Goal: Transaction & Acquisition: Purchase product/service

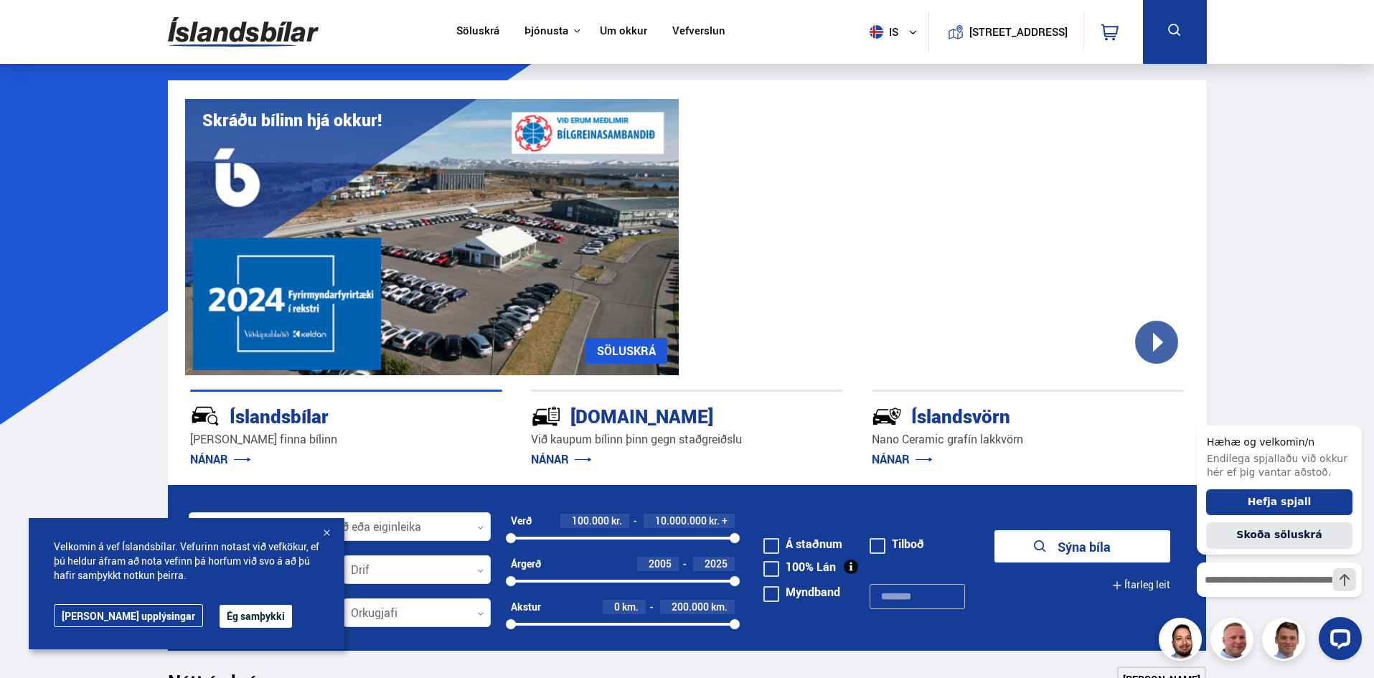
click at [220, 616] on button "Ég samþykki" at bounding box center [256, 616] width 72 height 23
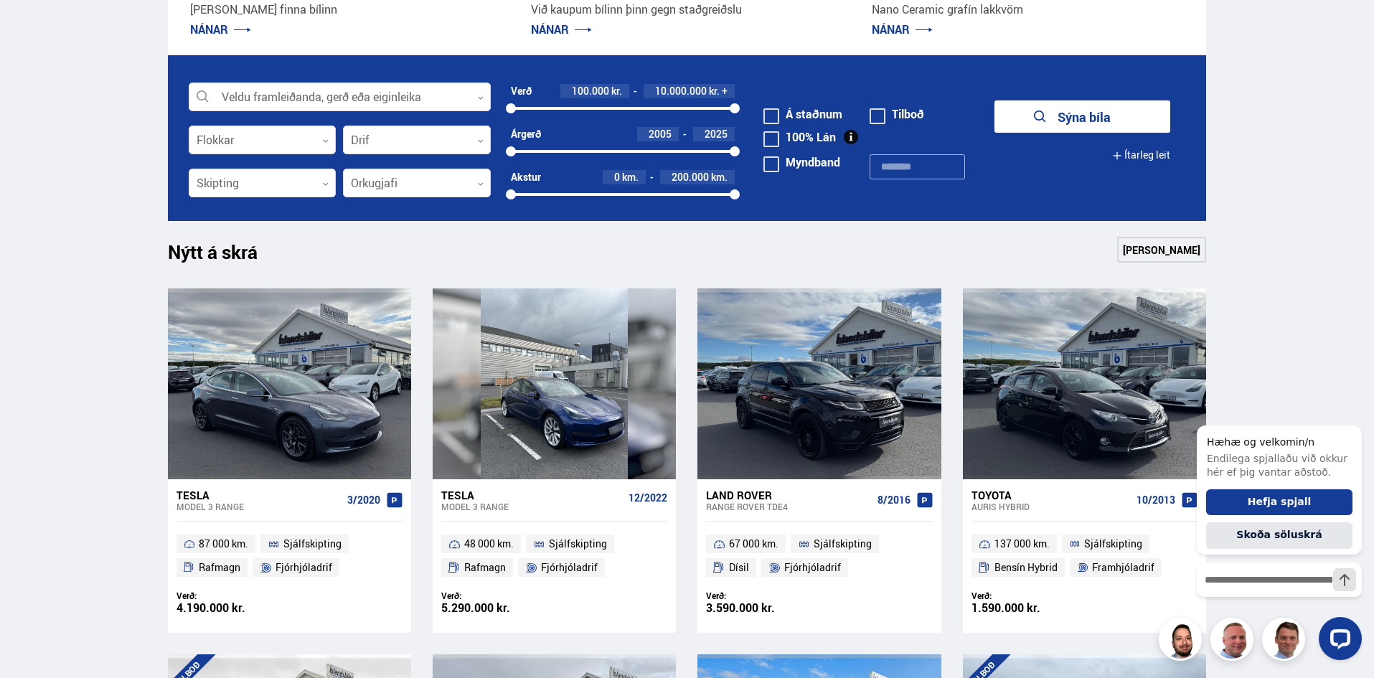
scroll to position [430, 0]
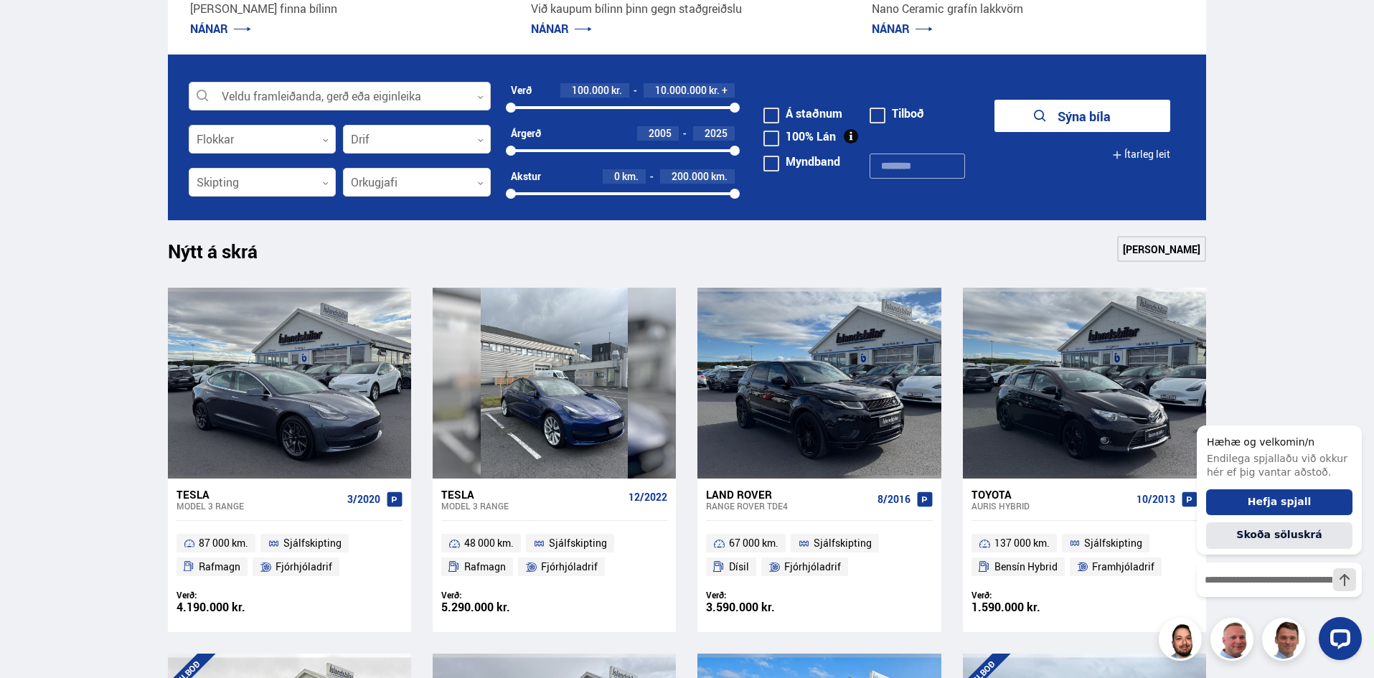
click at [327, 98] on div at bounding box center [340, 97] width 302 height 29
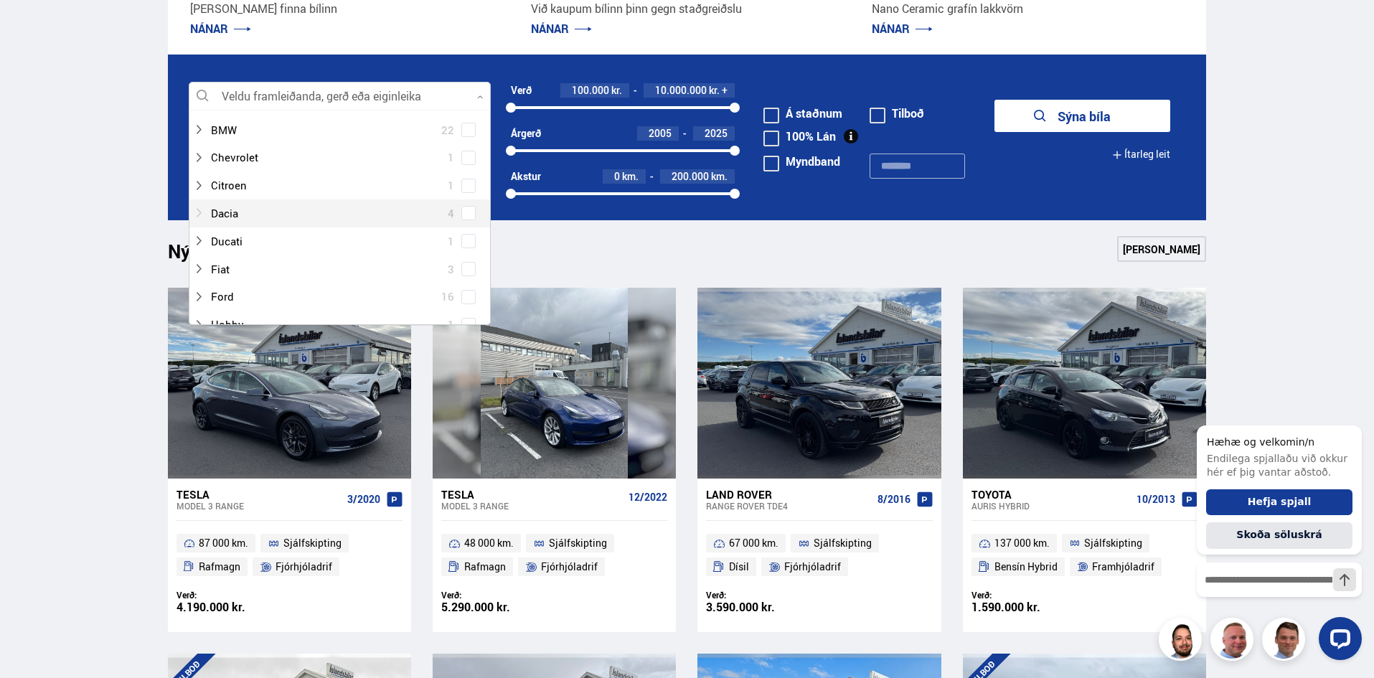
scroll to position [0, 0]
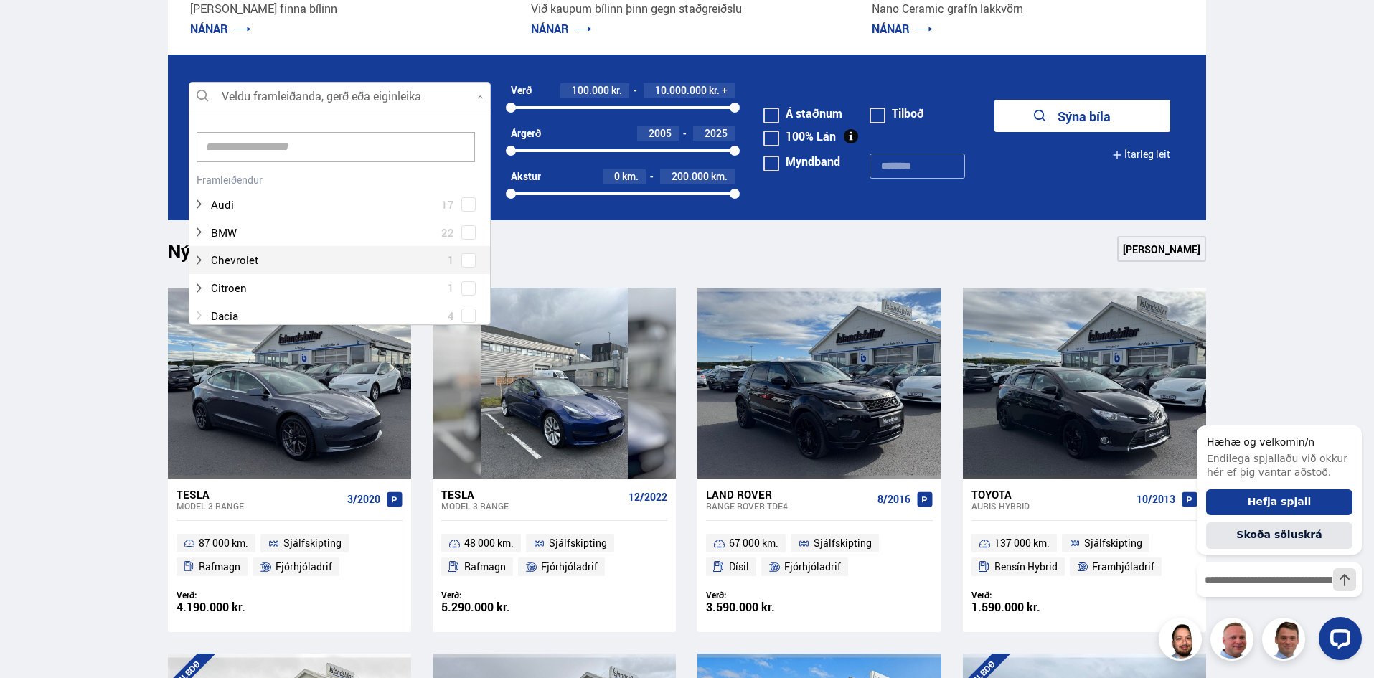
type input "*"
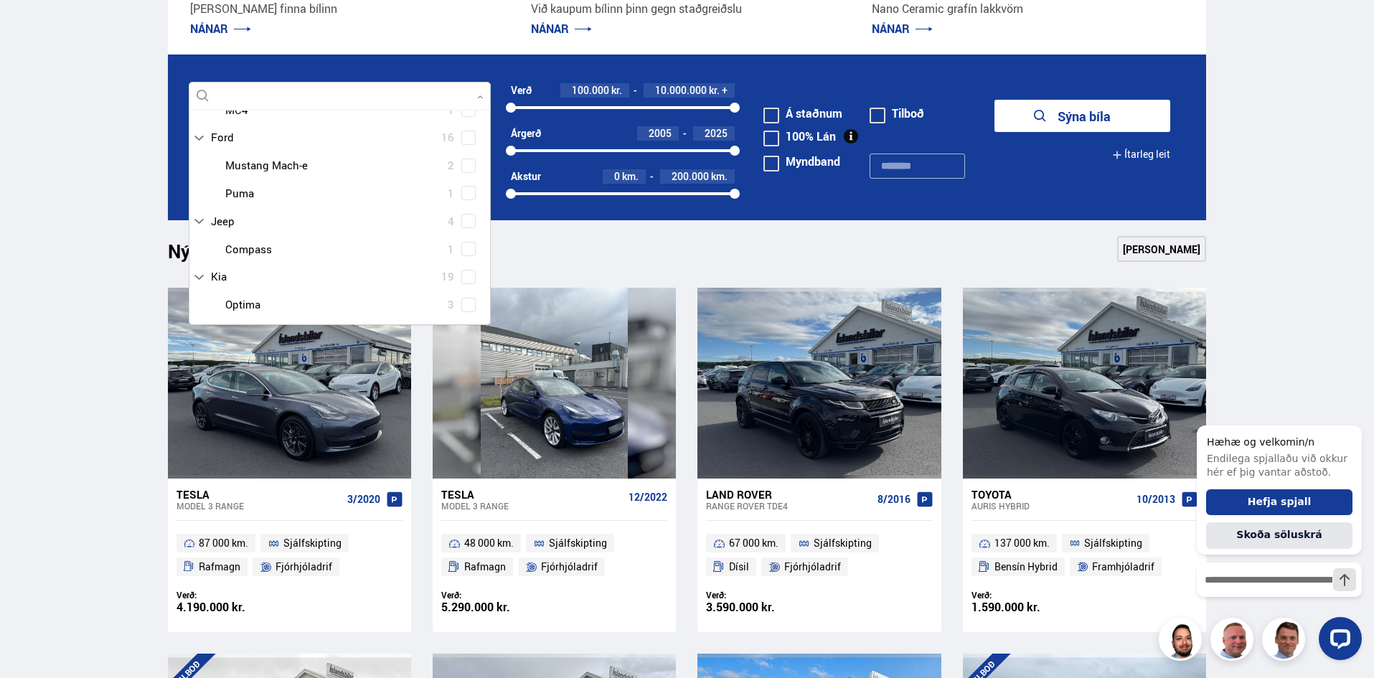
scroll to position [430, 0]
click at [257, 208] on span "Mercedes-Benz" at bounding box center [249, 207] width 76 height 21
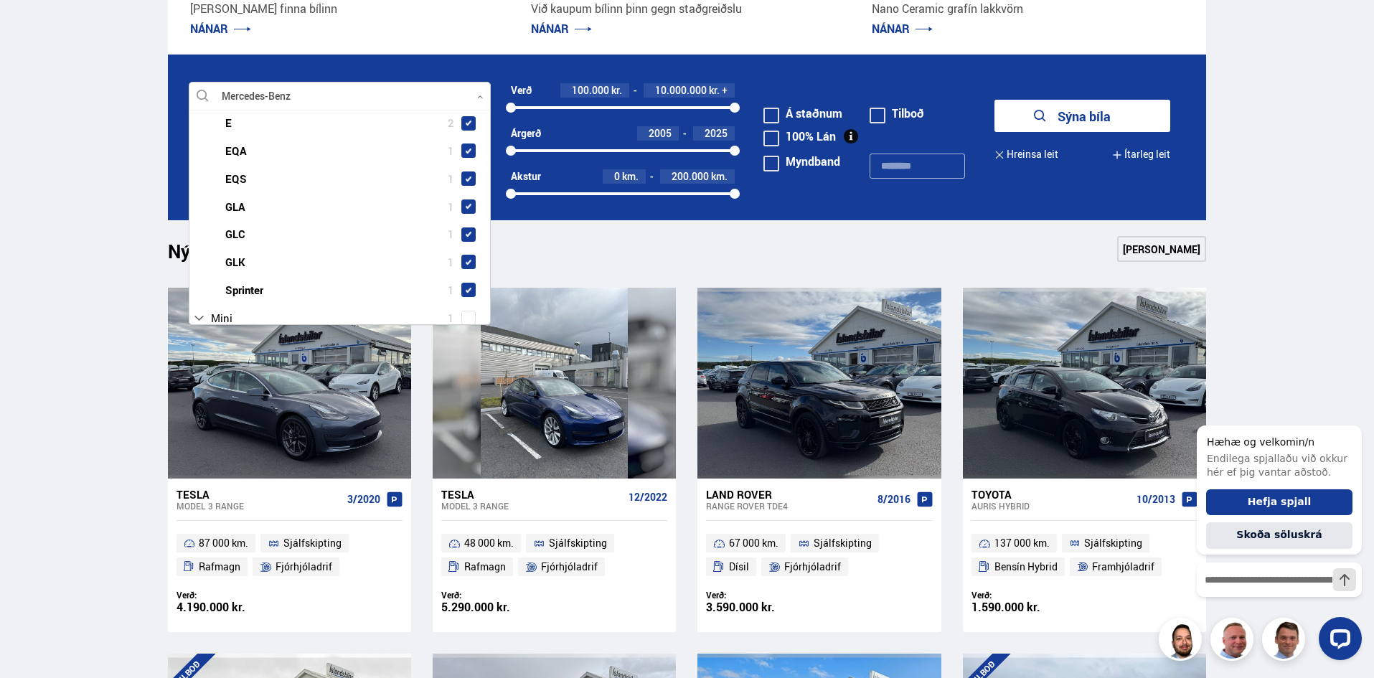
scroll to position [639, 0]
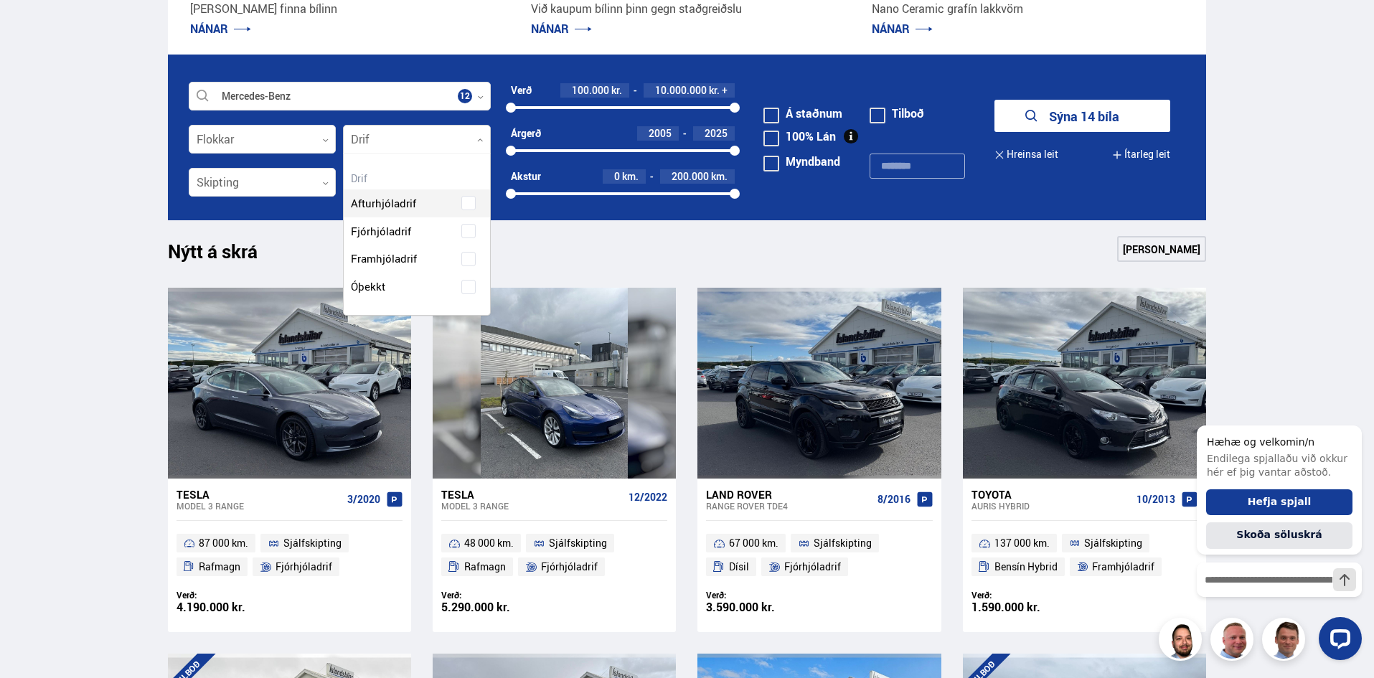
click at [398, 138] on div at bounding box center [417, 140] width 148 height 29
click at [395, 204] on div "Afturhjóladrif" at bounding box center [417, 193] width 146 height 50
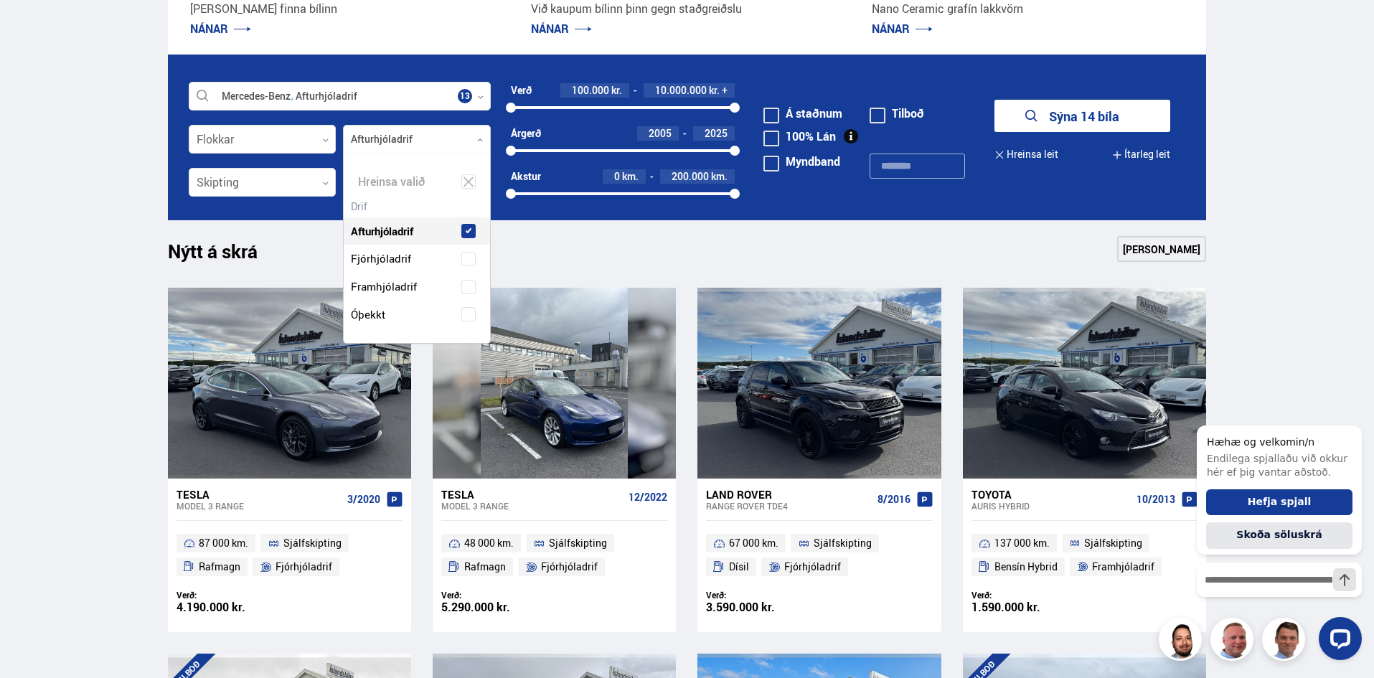
scroll to position [189, 146]
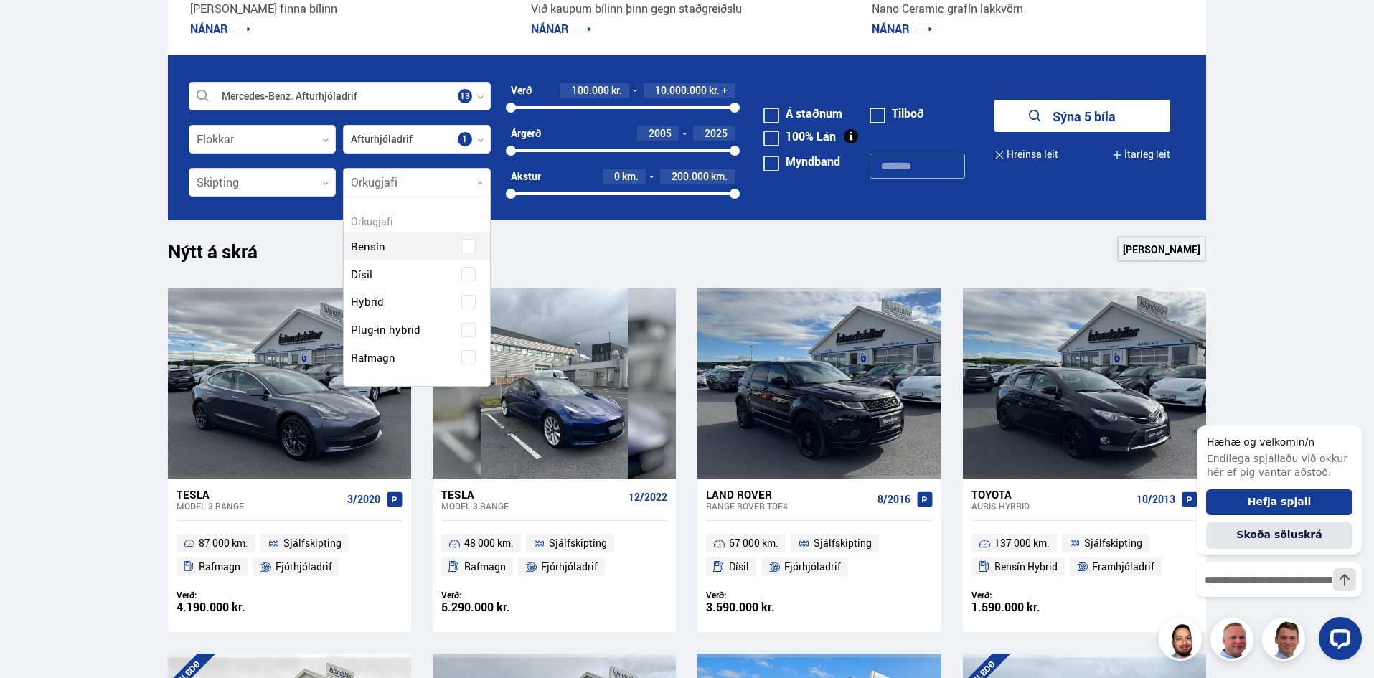
click at [454, 185] on div at bounding box center [417, 183] width 148 height 29
click at [470, 236] on div "Hreinsa valið Bensín Dísil Hybrid Plug-in hybrid Rafmagn" at bounding box center [417, 291] width 148 height 191
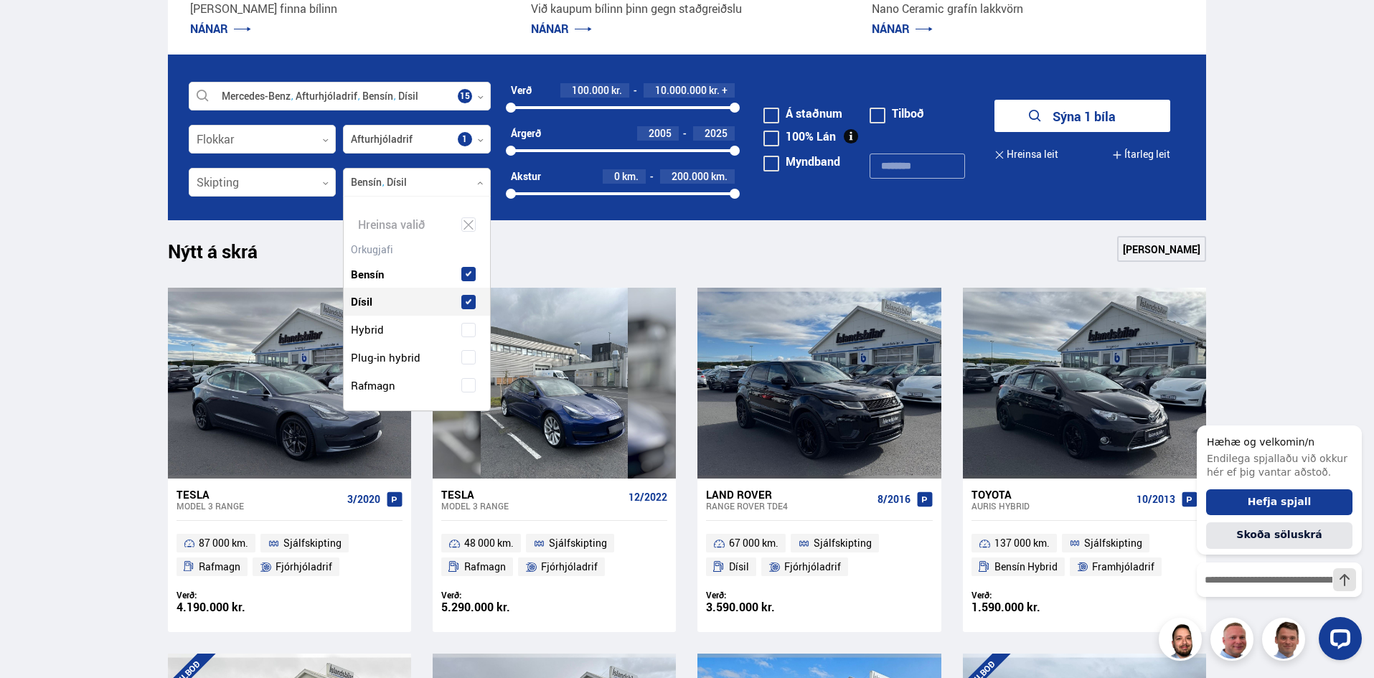
click at [466, 301] on span at bounding box center [469, 302] width 6 height 6
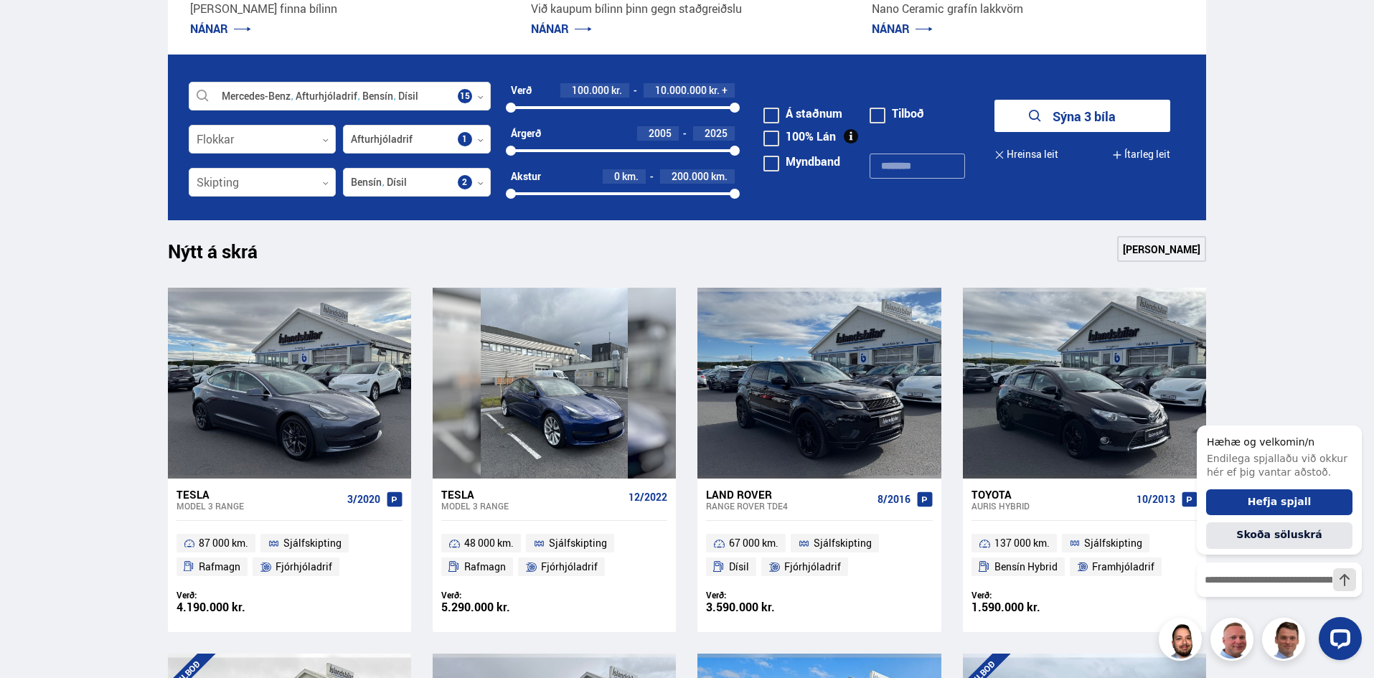
click at [1111, 112] on button "Sýna 3 bíla" at bounding box center [1082, 116] width 176 height 32
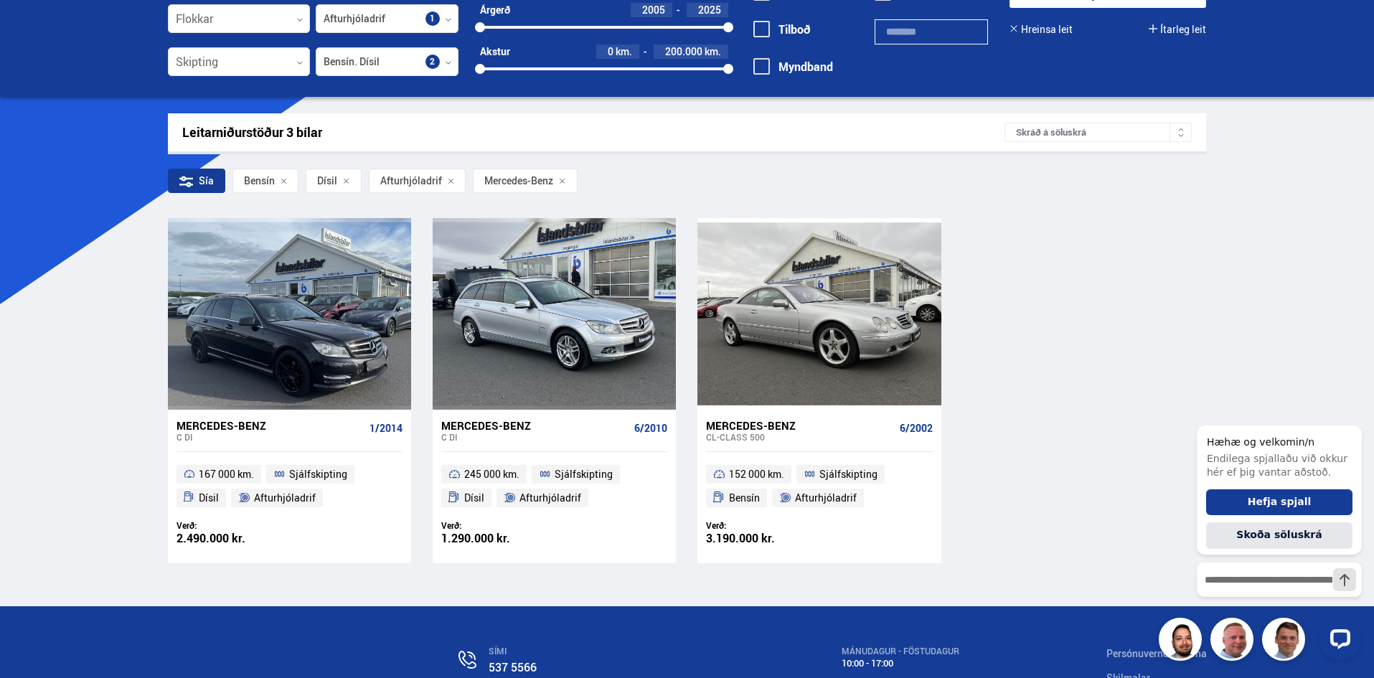
scroll to position [143, 0]
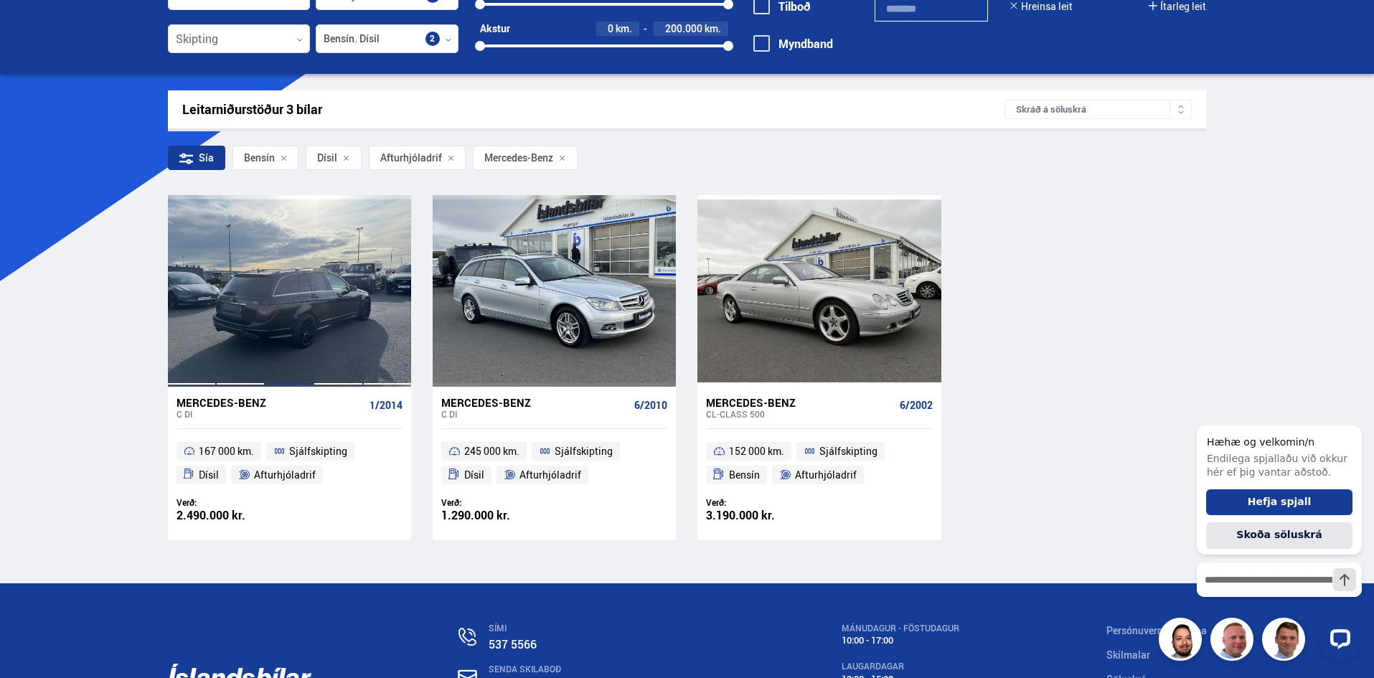
click at [293, 293] on div at bounding box center [289, 290] width 49 height 191
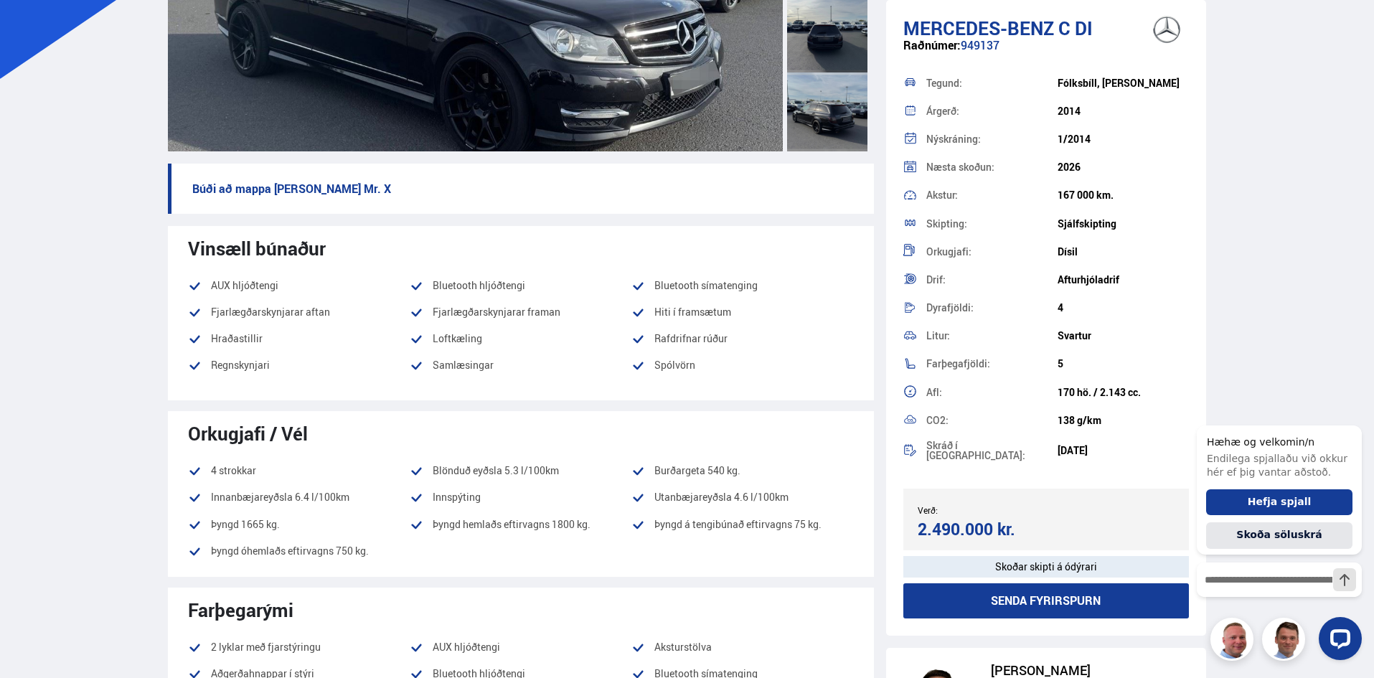
scroll to position [359, 0]
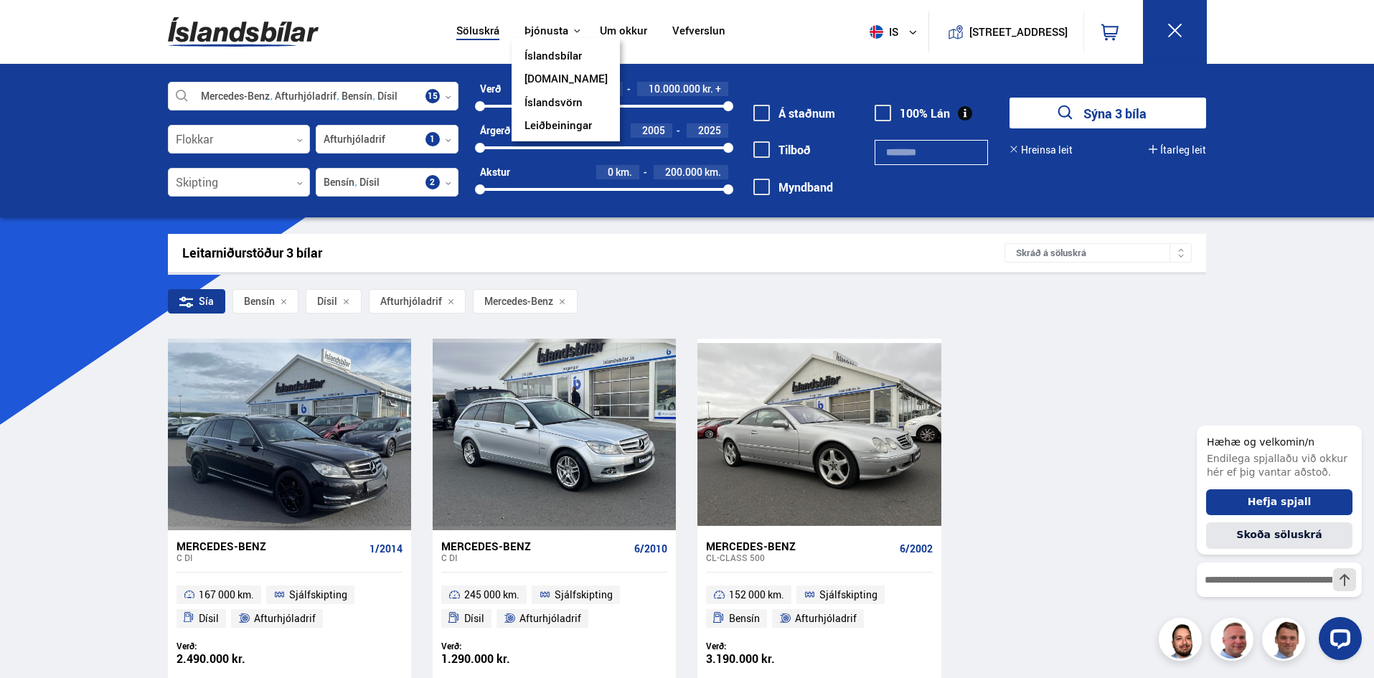
click at [546, 31] on button "Þjónusta" at bounding box center [546, 31] width 44 height 14
click at [546, 50] on link "Íslandsbílar" at bounding box center [552, 57] width 57 height 15
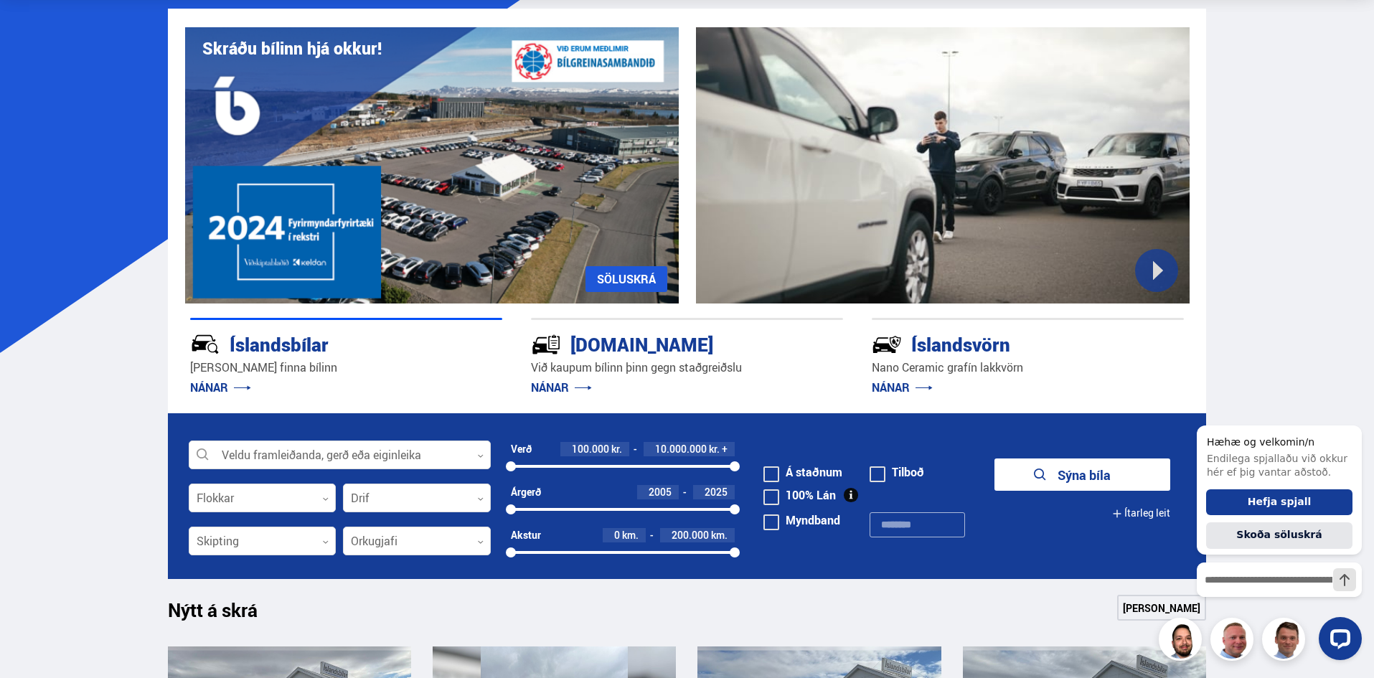
scroll to position [143, 0]
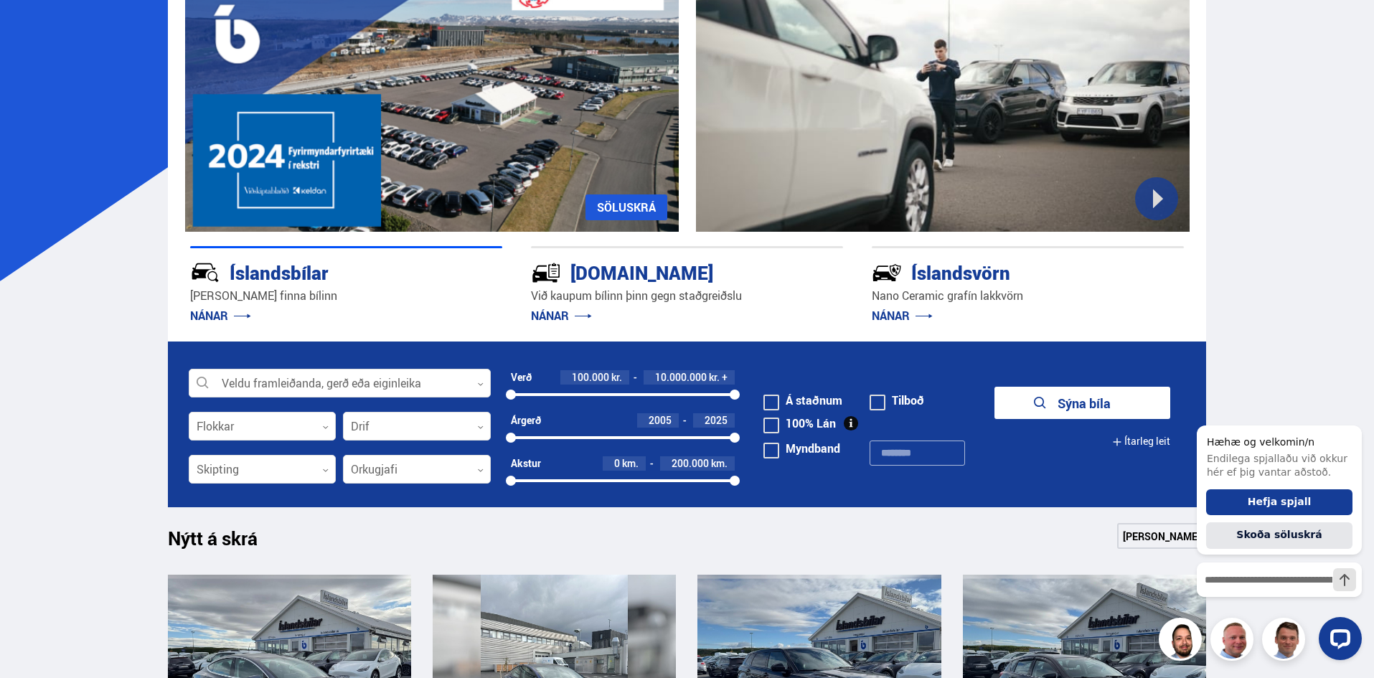
click at [217, 313] on link "NÁNAR" at bounding box center [220, 316] width 61 height 16
